Goal: Task Accomplishment & Management: Use online tool/utility

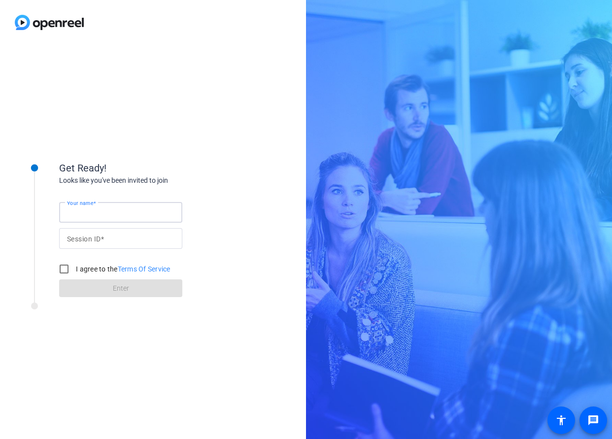
click at [114, 213] on input "Your name" at bounding box center [120, 212] width 107 height 12
type input "[PERSON_NAME]"
type input "J2Wb"
drag, startPoint x: 64, startPoint y: 269, endPoint x: 64, endPoint y: 276, distance: 7.4
click at [64, 269] on input "I agree to the Terms Of Service" at bounding box center [64, 269] width 20 height 20
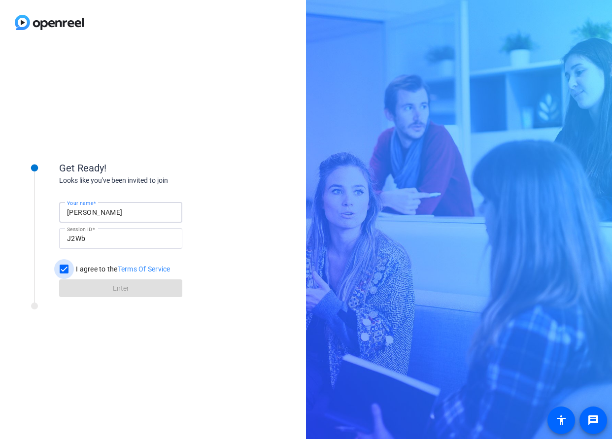
checkbox input "true"
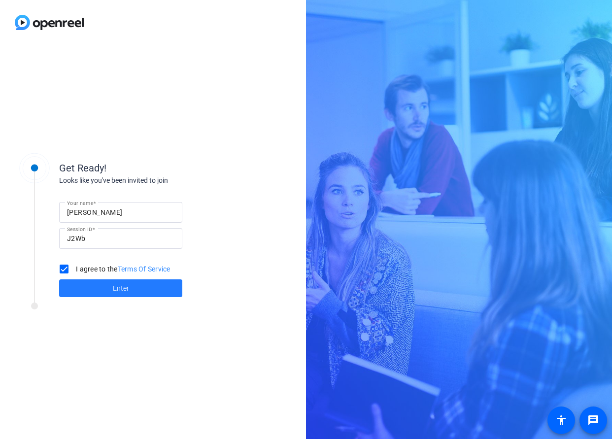
click at [111, 289] on span at bounding box center [120, 288] width 123 height 24
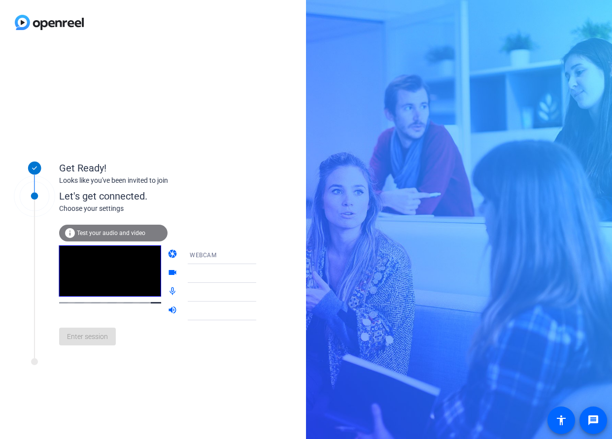
click at [109, 234] on span "Test your audio and video" at bounding box center [111, 232] width 68 height 7
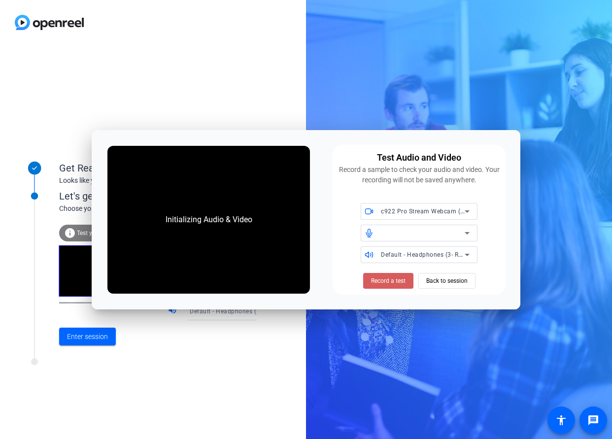
click at [385, 281] on span "Record a test" at bounding box center [388, 280] width 34 height 9
click at [467, 230] on icon at bounding box center [467, 233] width 12 height 12
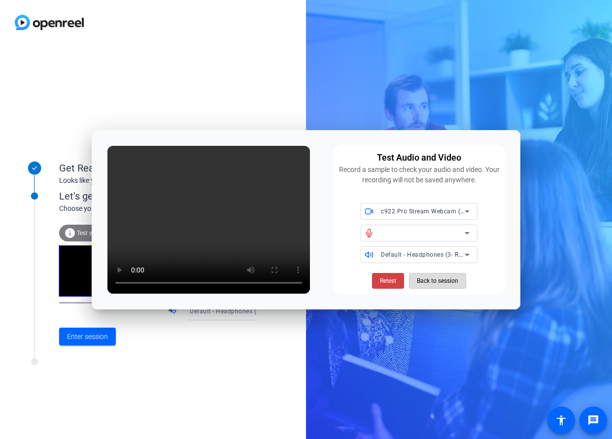
click at [447, 281] on span "Back to session" at bounding box center [437, 280] width 41 height 19
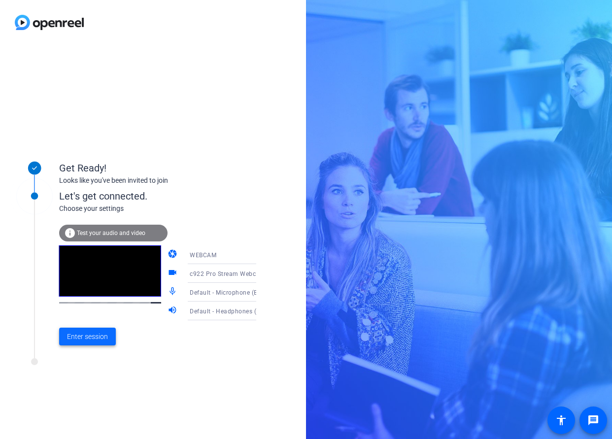
click at [87, 340] on span "Enter session" at bounding box center [87, 336] width 41 height 10
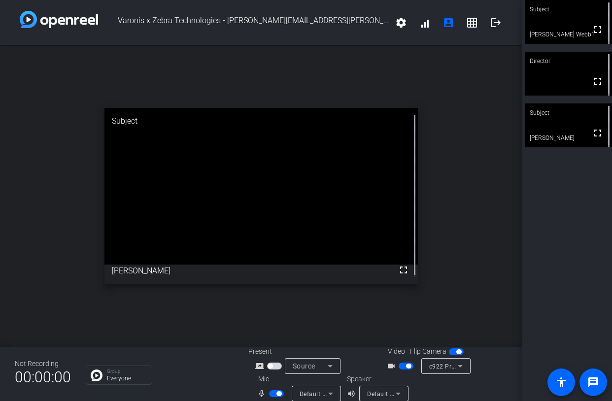
scroll to position [11, 0]
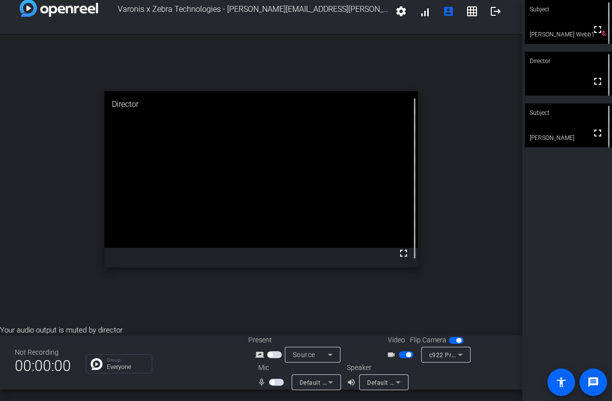
drag, startPoint x: 84, startPoint y: 298, endPoint x: 95, endPoint y: 296, distance: 10.5
click at [84, 298] on div "open_in_new Director fullscreen" at bounding box center [261, 179] width 522 height 291
